Goal: Transaction & Acquisition: Purchase product/service

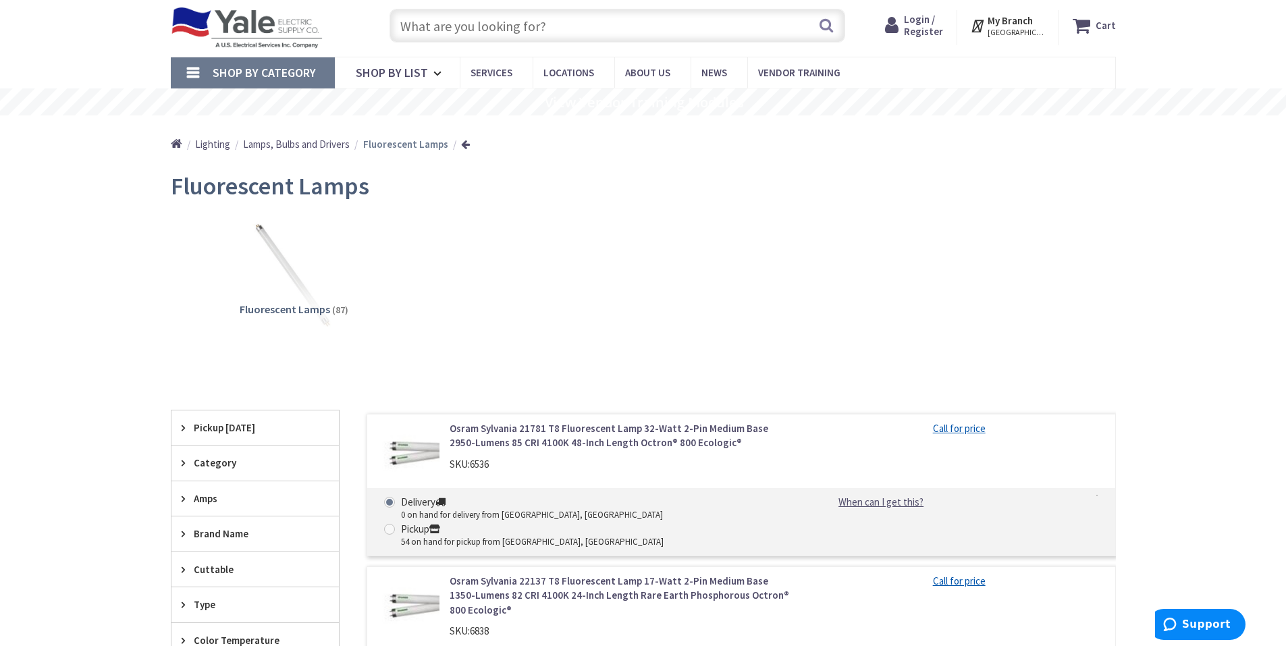
click at [930, 22] on span "Login / Register" at bounding box center [923, 25] width 39 height 25
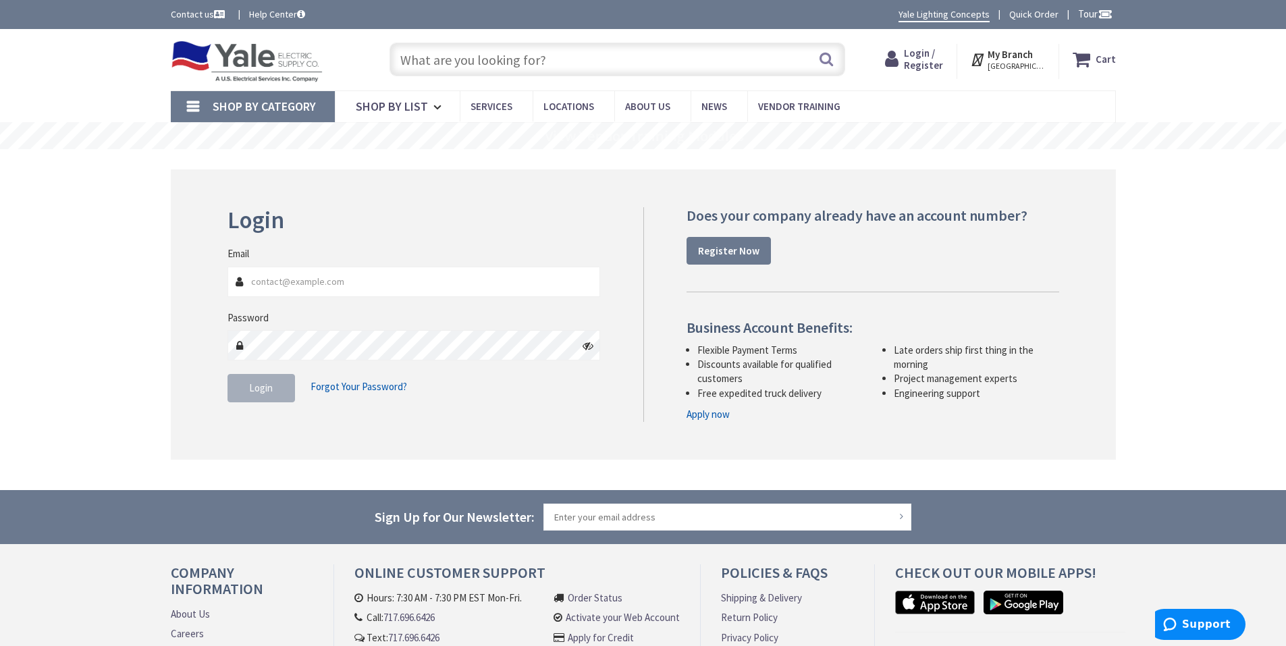
type input "[PERSON_NAME][EMAIL_ADDRESS][PERSON_NAME][DOMAIN_NAME]"
click at [256, 388] on span "Login" at bounding box center [261, 387] width 24 height 13
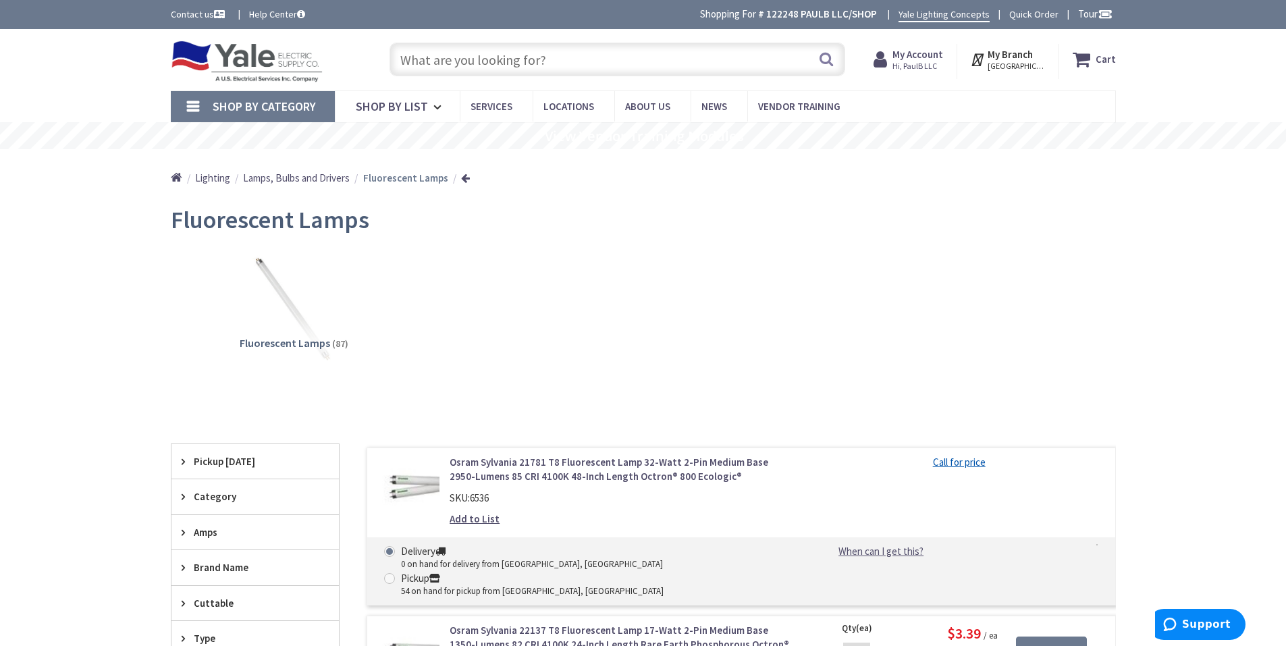
click at [498, 61] on input "text" at bounding box center [618, 60] width 456 height 34
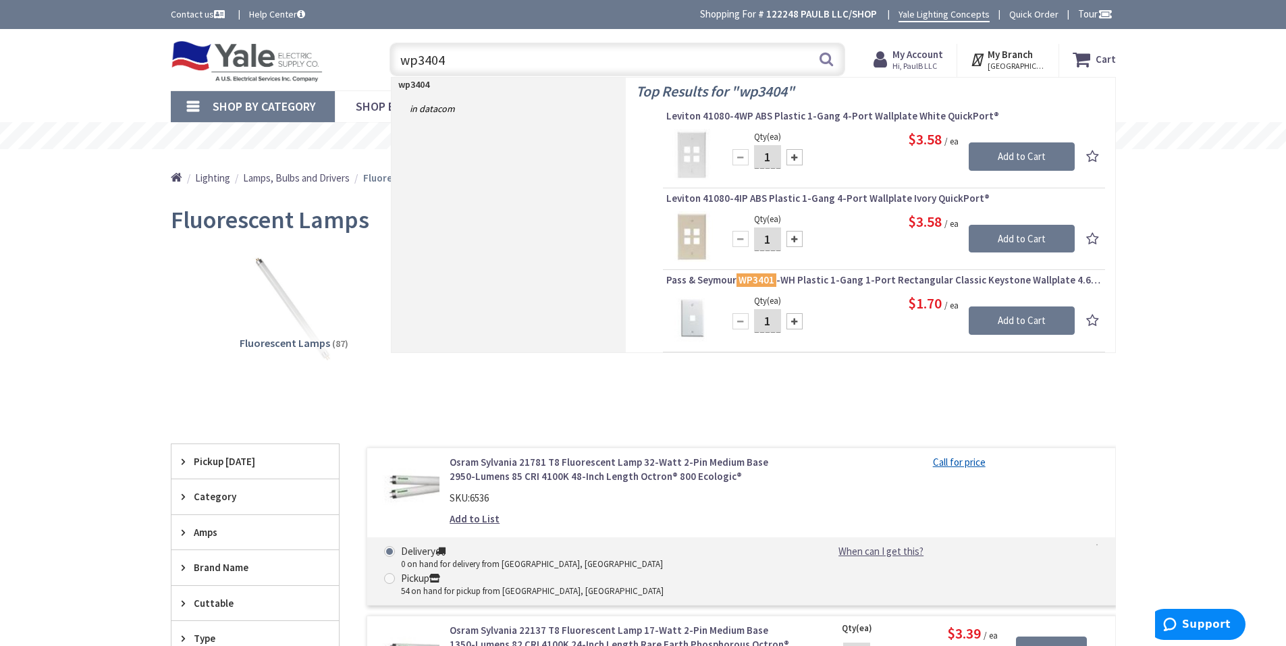
type input "wp3404"
